Goal: Information Seeking & Learning: Learn about a topic

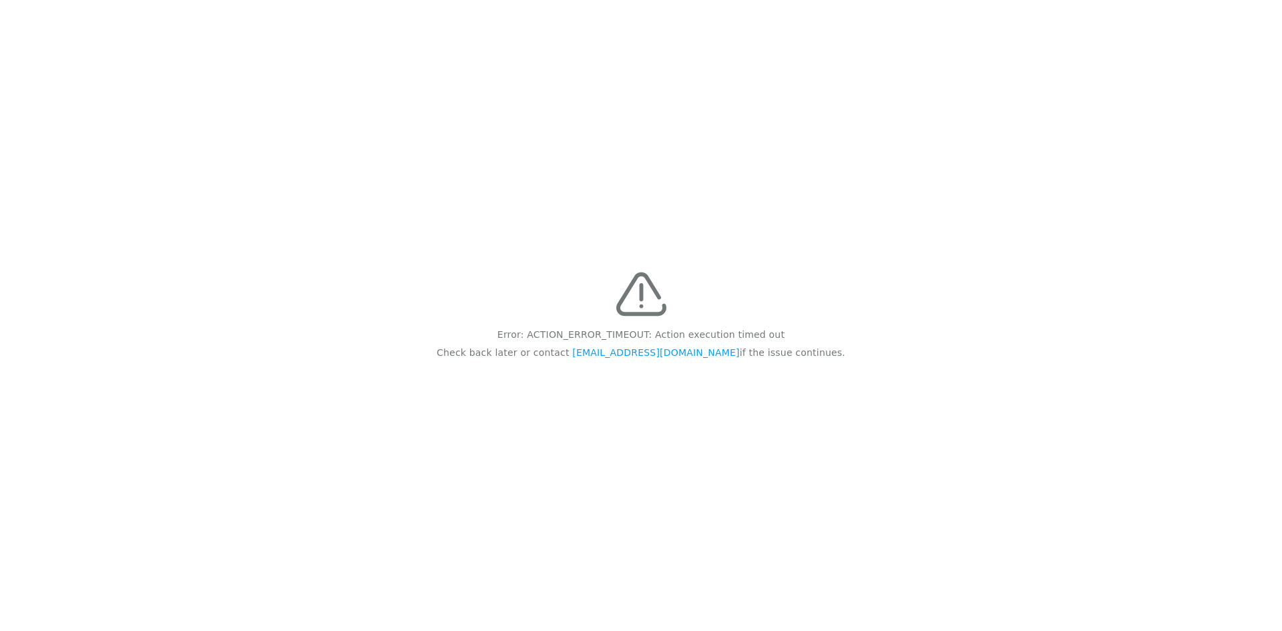
click at [652, 300] on img at bounding box center [641, 294] width 50 height 50
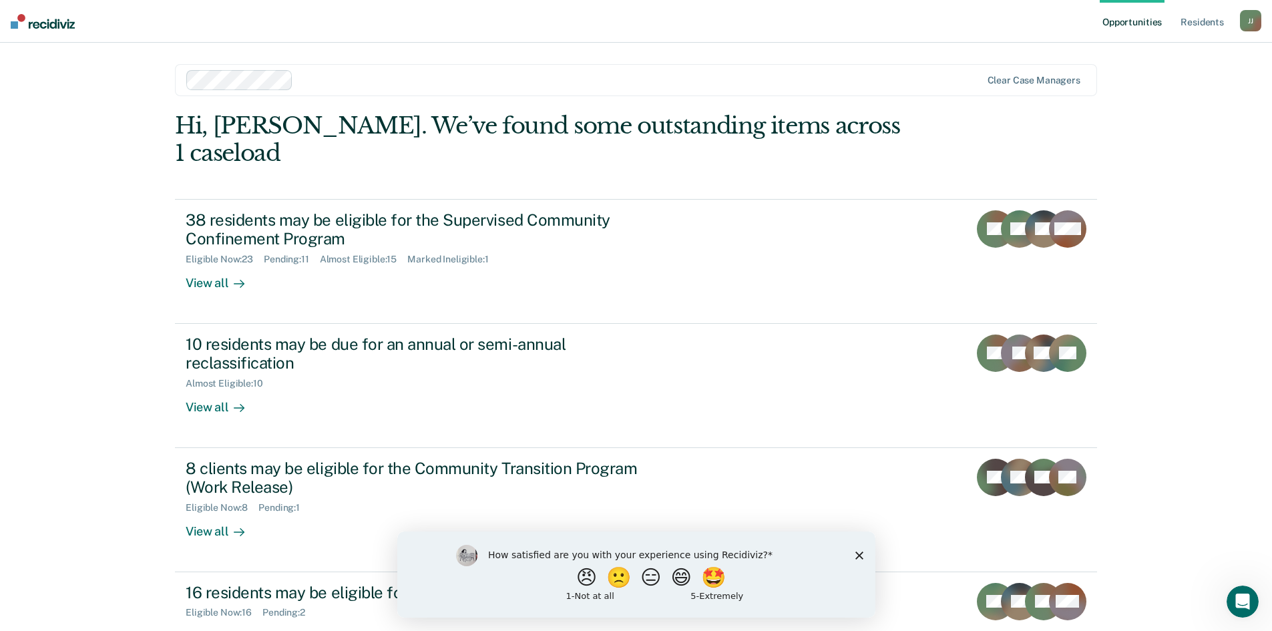
click at [858, 554] on polygon "Close survey" at bounding box center [859, 555] width 8 height 8
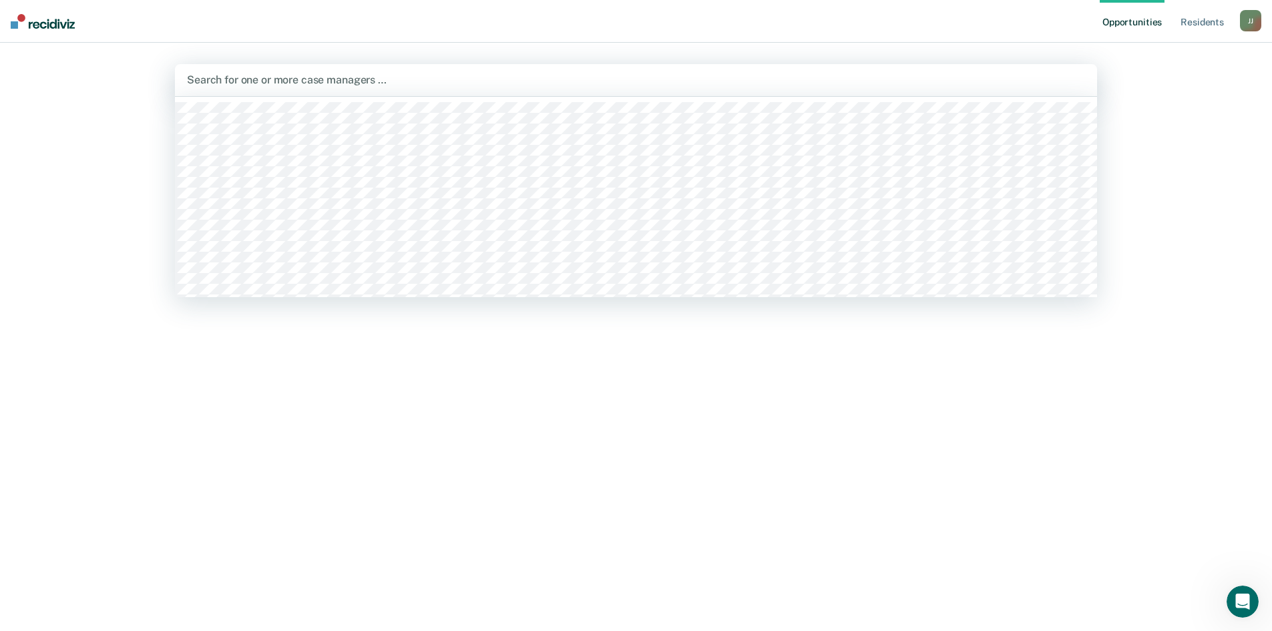
click at [393, 85] on div at bounding box center [636, 79] width 898 height 15
click at [295, 357] on div "Hi, Jennifer. Search for case managers above to review and refer eligible resid…" at bounding box center [636, 408] width 922 height 481
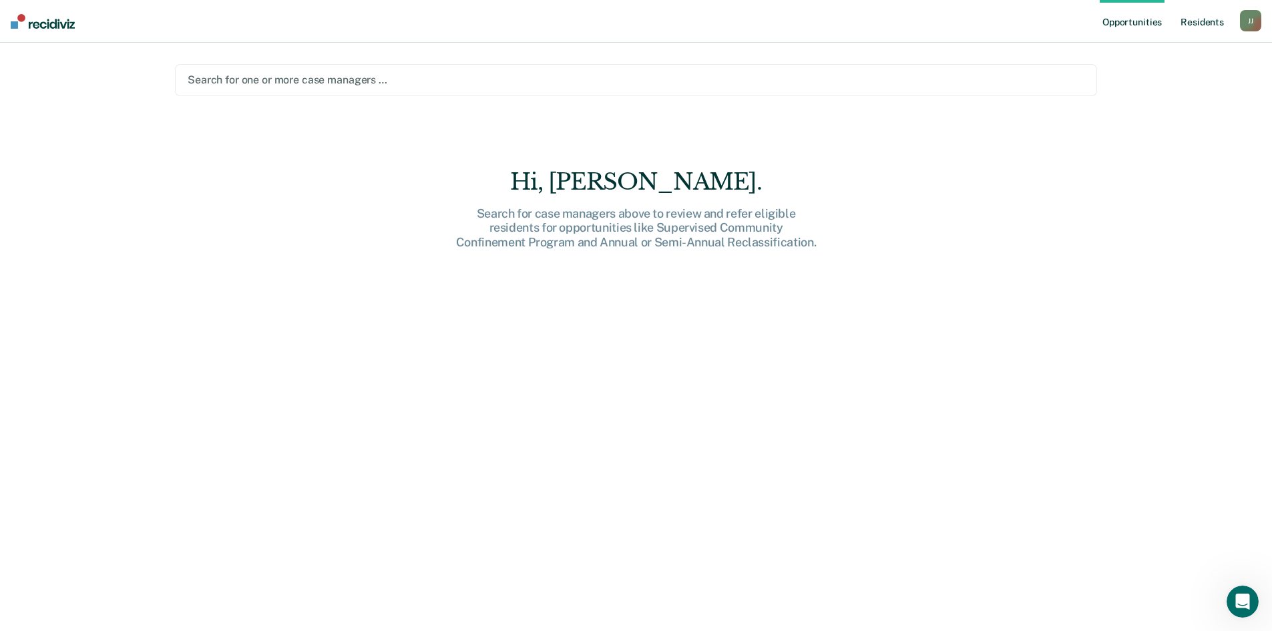
click at [1201, 27] on link "Resident s" at bounding box center [1202, 21] width 49 height 43
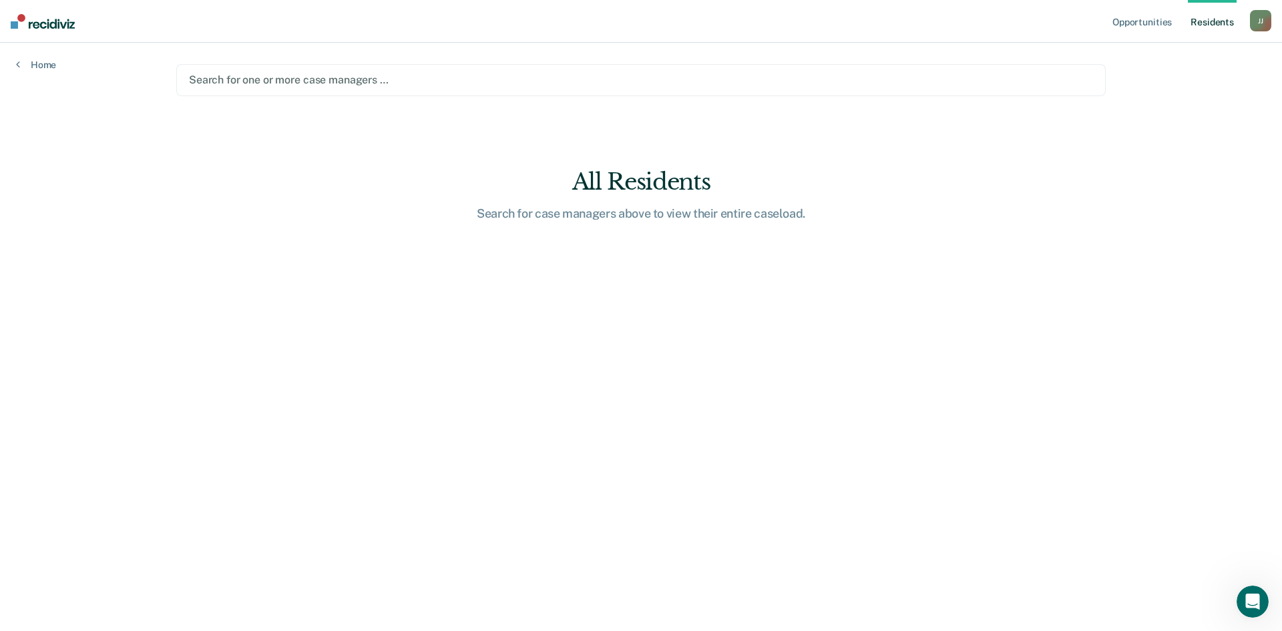
click at [1213, 17] on link "Resident s" at bounding box center [1212, 21] width 49 height 43
click at [395, 84] on div at bounding box center [641, 79] width 904 height 15
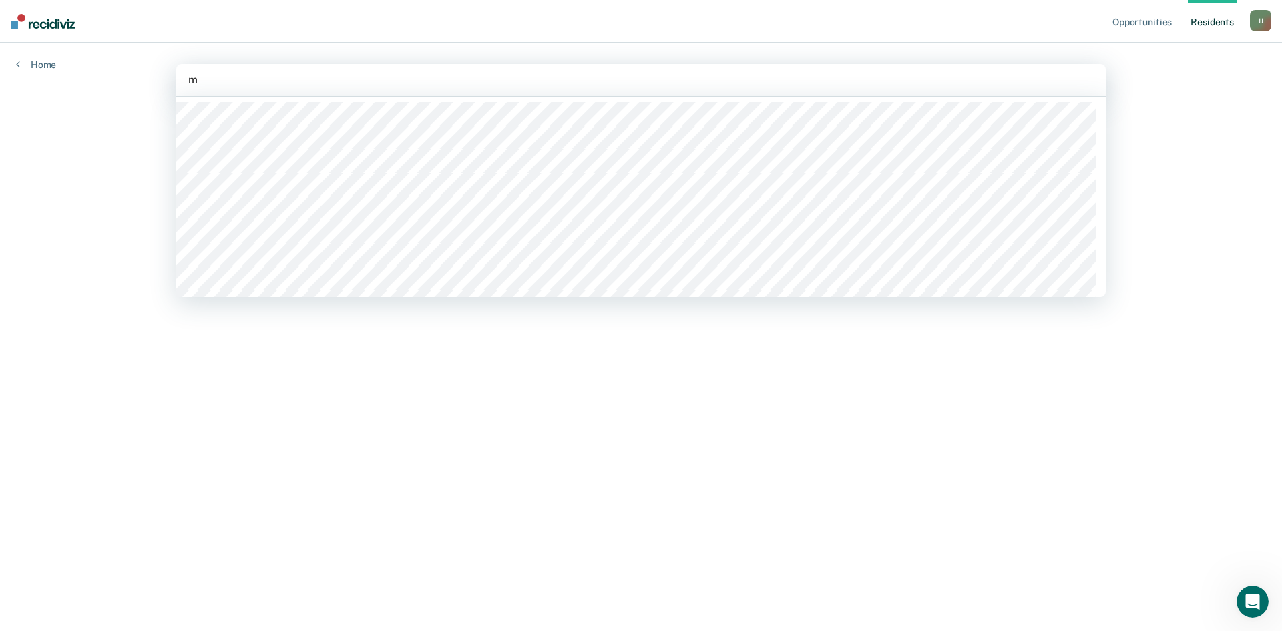
type input "mu"
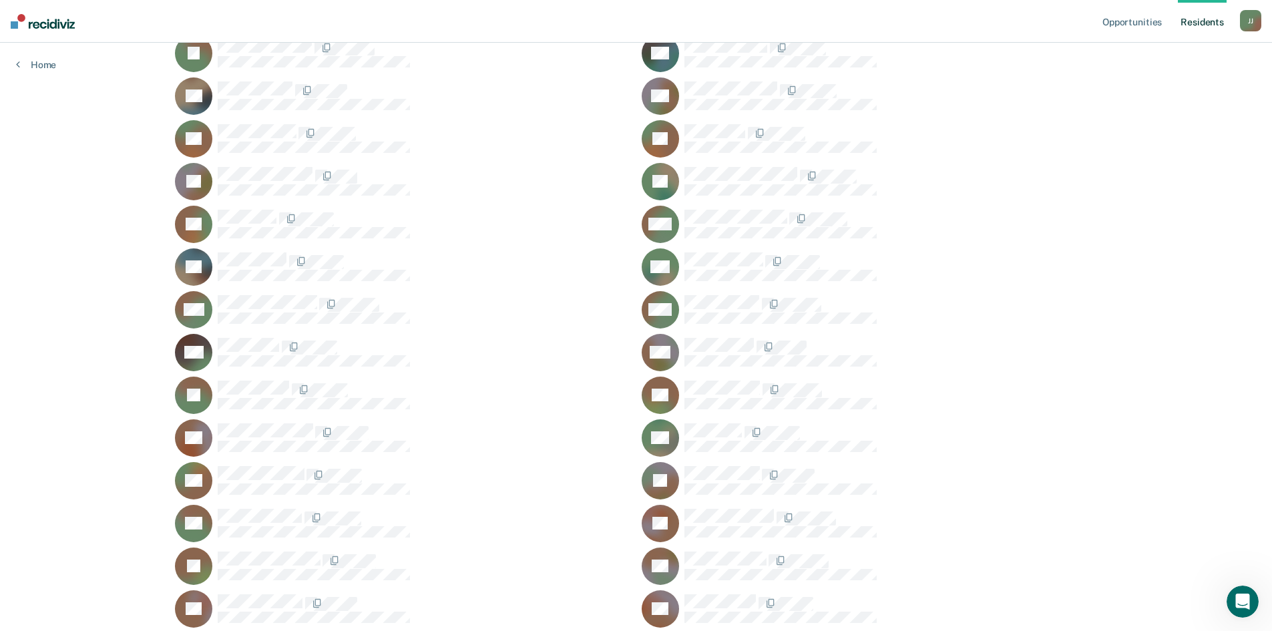
scroll to position [821, 0]
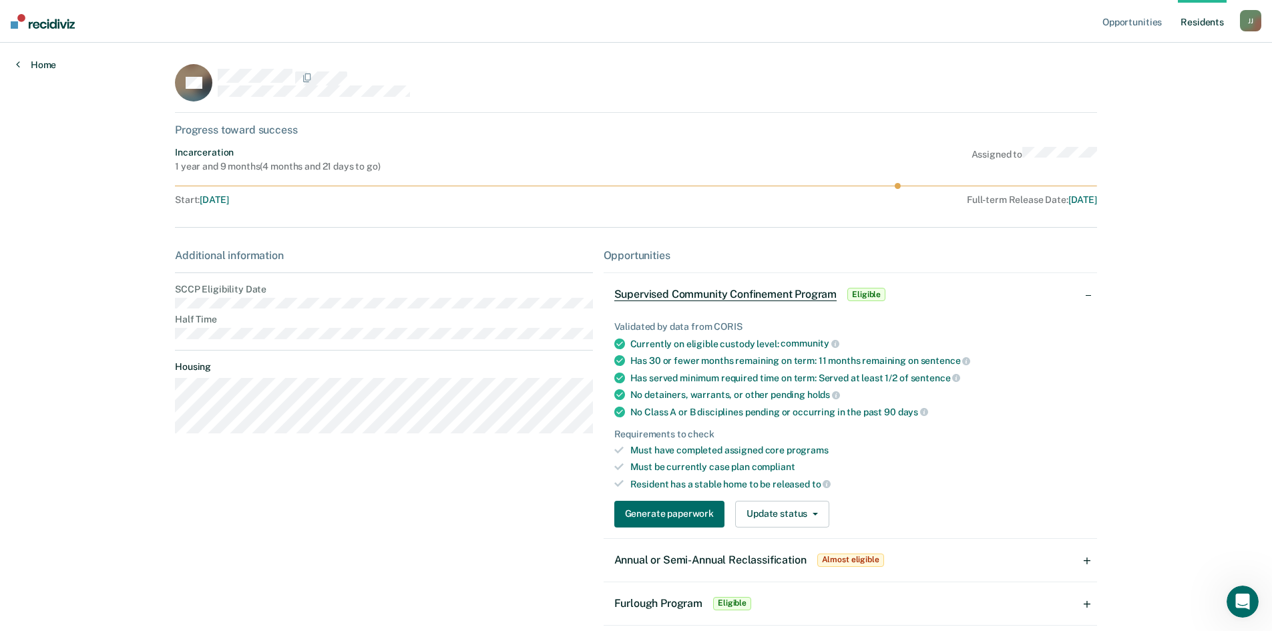
click at [39, 65] on link "Home" at bounding box center [36, 65] width 40 height 12
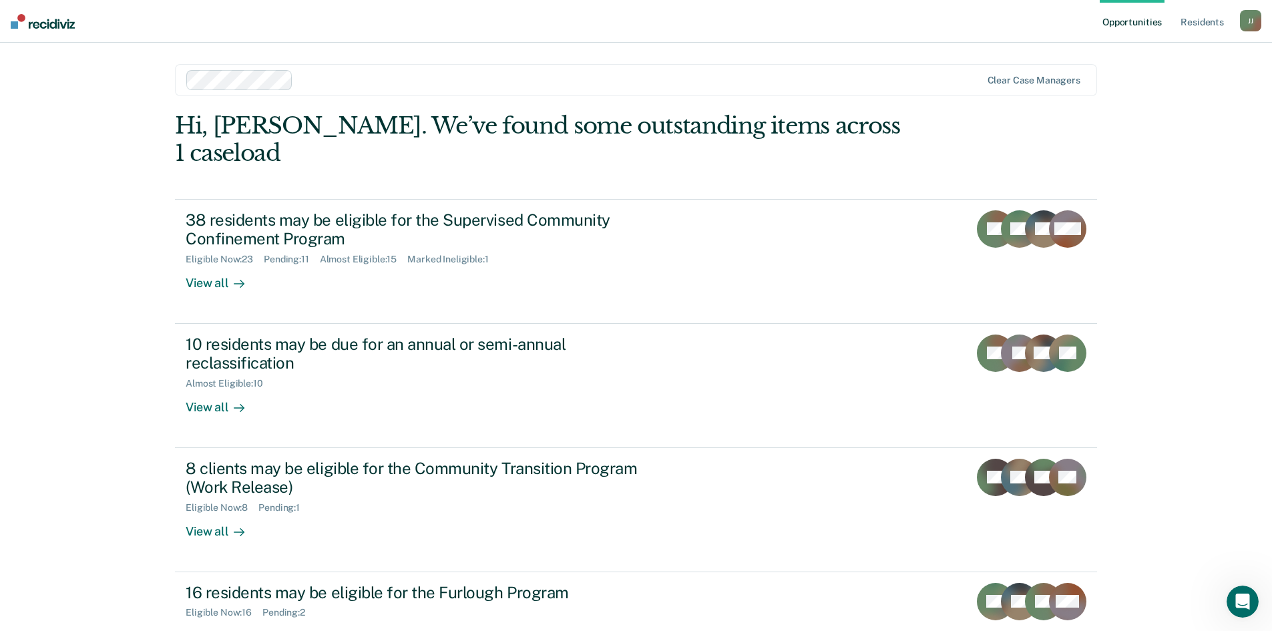
click at [292, 79] on div at bounding box center [583, 80] width 795 height 20
click at [1197, 23] on link "Resident s" at bounding box center [1202, 21] width 49 height 43
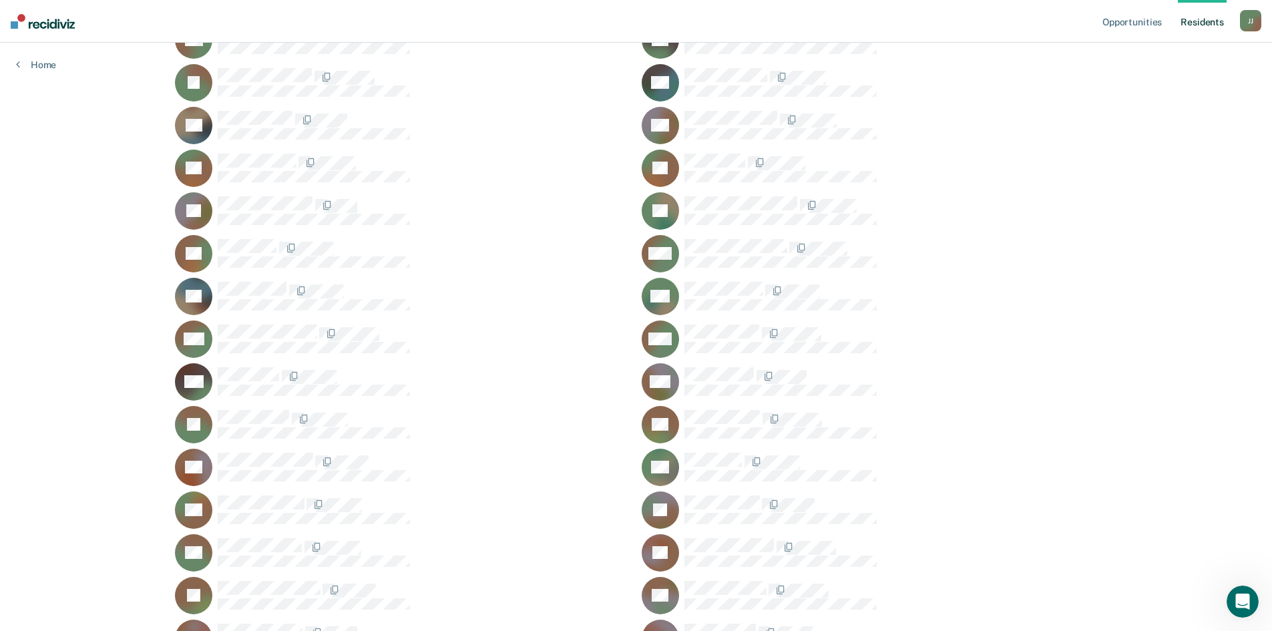
scroll to position [935, 0]
